Goal: Check status

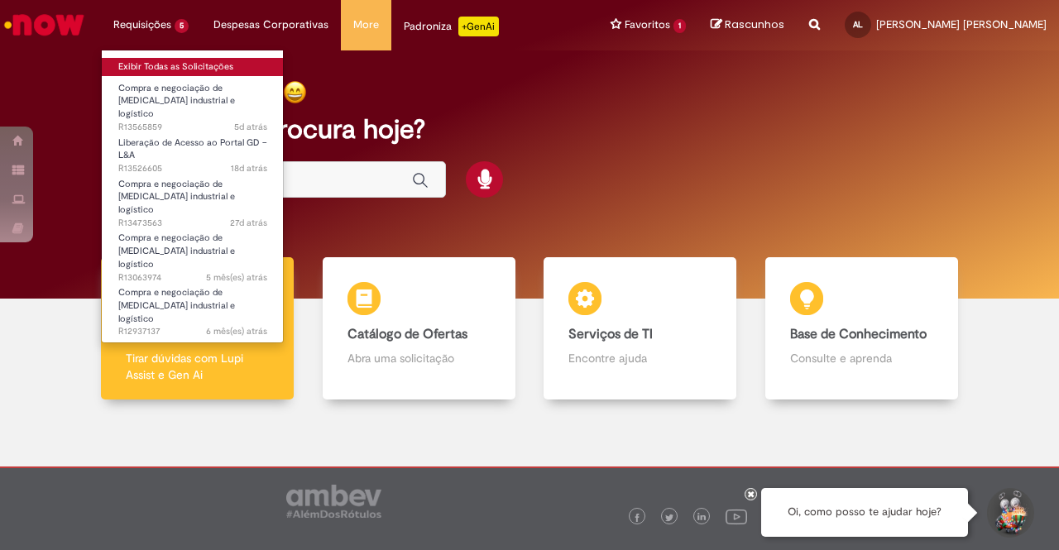
click at [175, 60] on link "Exibir Todas as Solicitações" at bounding box center [193, 67] width 182 height 18
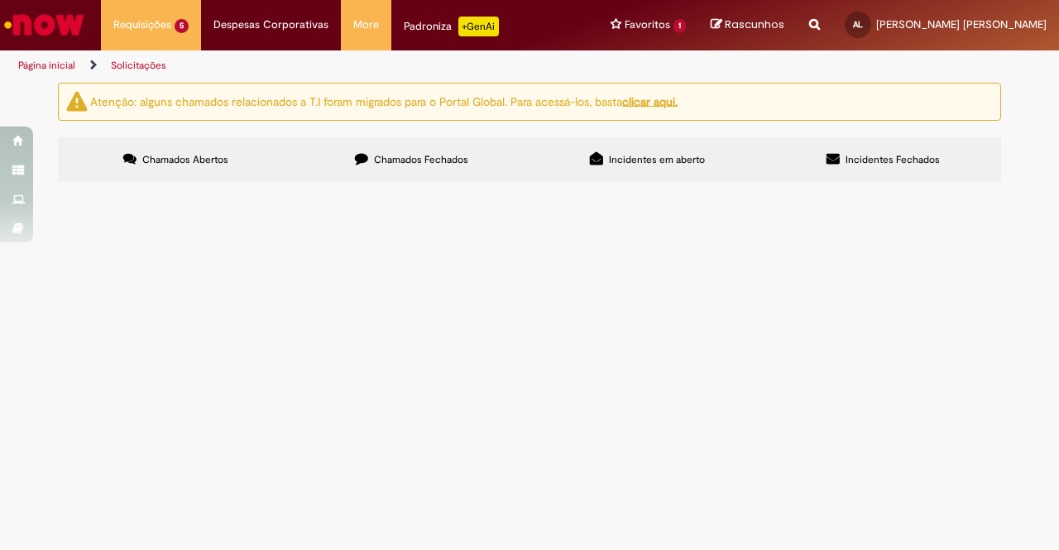
click at [420, 155] on span "Chamados Fechados" at bounding box center [421, 159] width 94 height 13
click at [192, 163] on span "Chamados Abertos" at bounding box center [185, 159] width 86 height 13
click at [379, 160] on span "Chamados Fechados" at bounding box center [421, 159] width 94 height 13
click at [0, 0] on td "Cancelamento ou Encerramento de Pedido" at bounding box center [0, 0] width 0 height 0
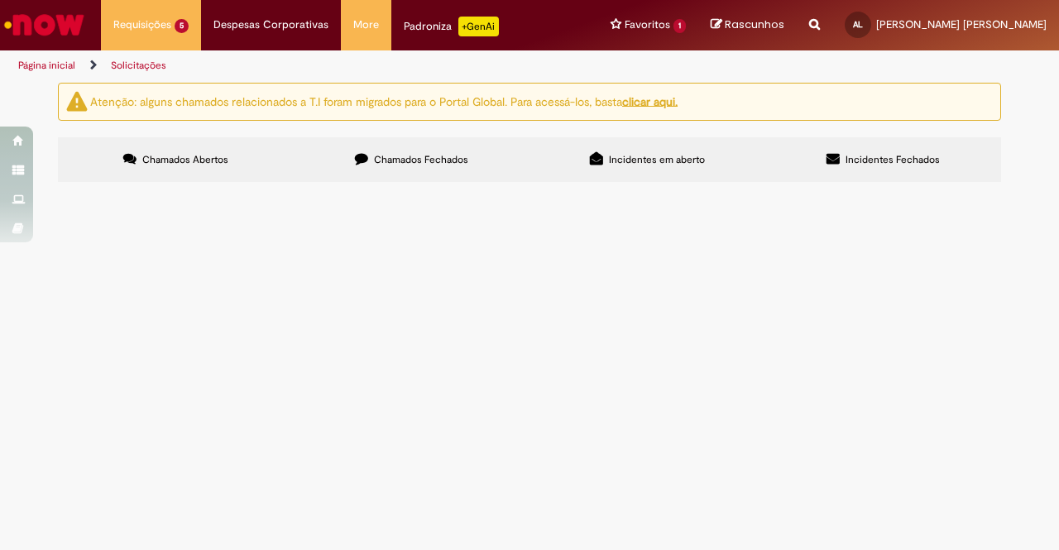
click at [0, 0] on span "Cancelamento ou Encerramento de Pedido" at bounding box center [0, 0] width 0 height 0
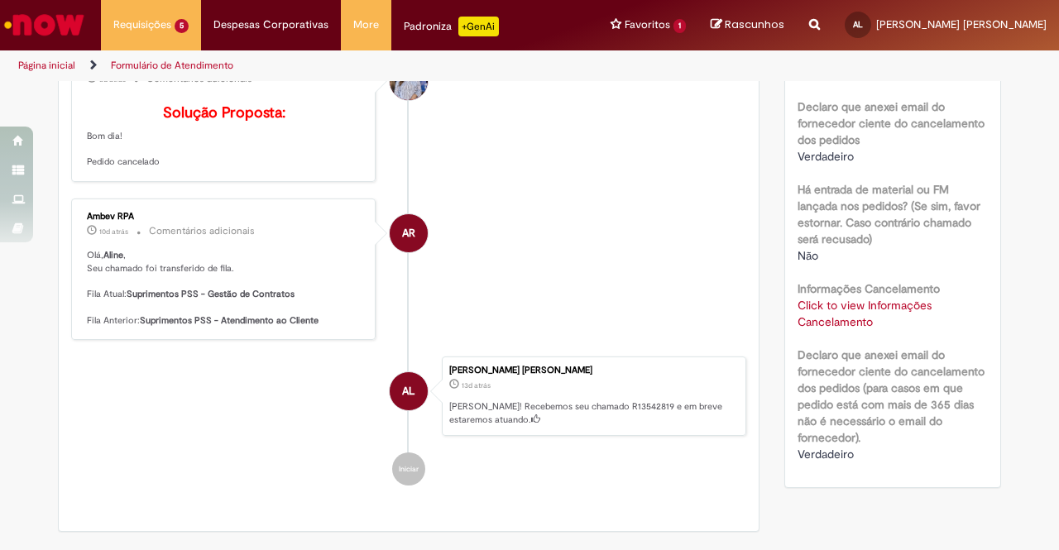
scroll to position [307, 0]
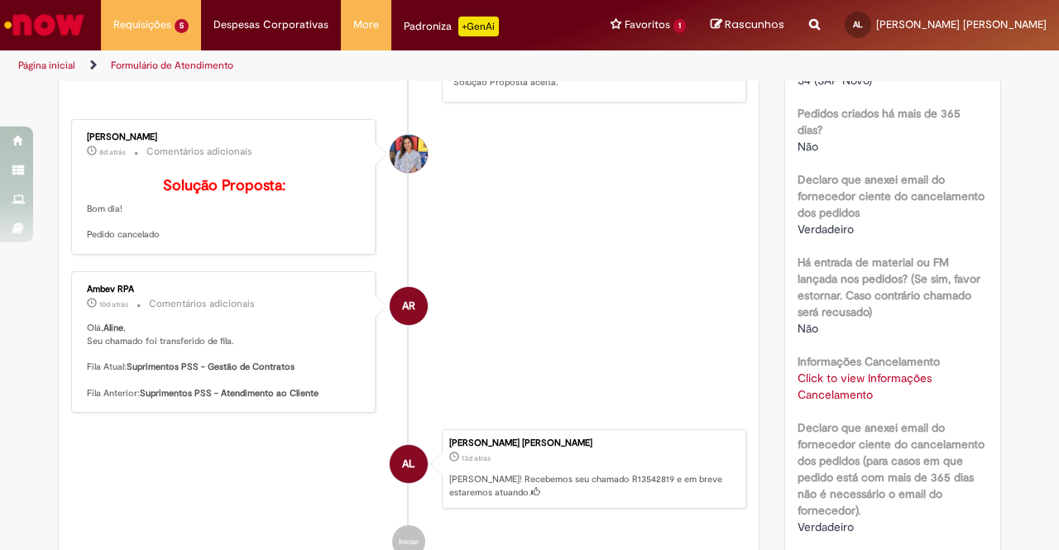
click at [825, 396] on link "Click to view Informações Cancelamento" at bounding box center [865, 386] width 134 height 31
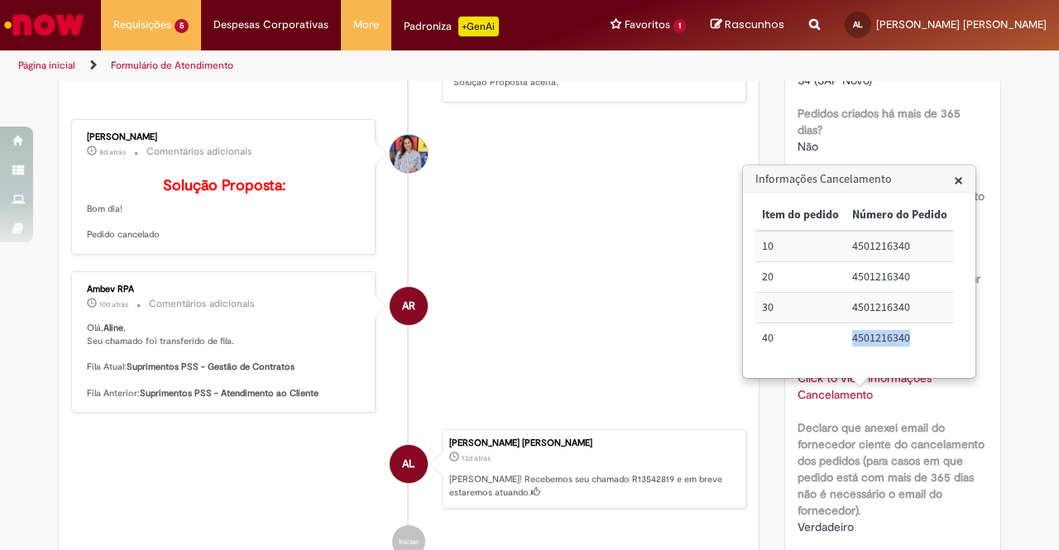
drag, startPoint x: 855, startPoint y: 338, endPoint x: 918, endPoint y: 337, distance: 63.7
click at [918, 337] on td "4501216340" at bounding box center [900, 338] width 108 height 30
copy td "4501216340"
click at [494, 320] on li "AR Ambev RPA 10d atrás 10 dias atrás Comentários adicionais [PERSON_NAME] , Seu…" at bounding box center [408, 341] width 675 height 141
click at [51, 63] on link "Página inicial" at bounding box center [46, 65] width 57 height 13
